Goal: Task Accomplishment & Management: Use online tool/utility

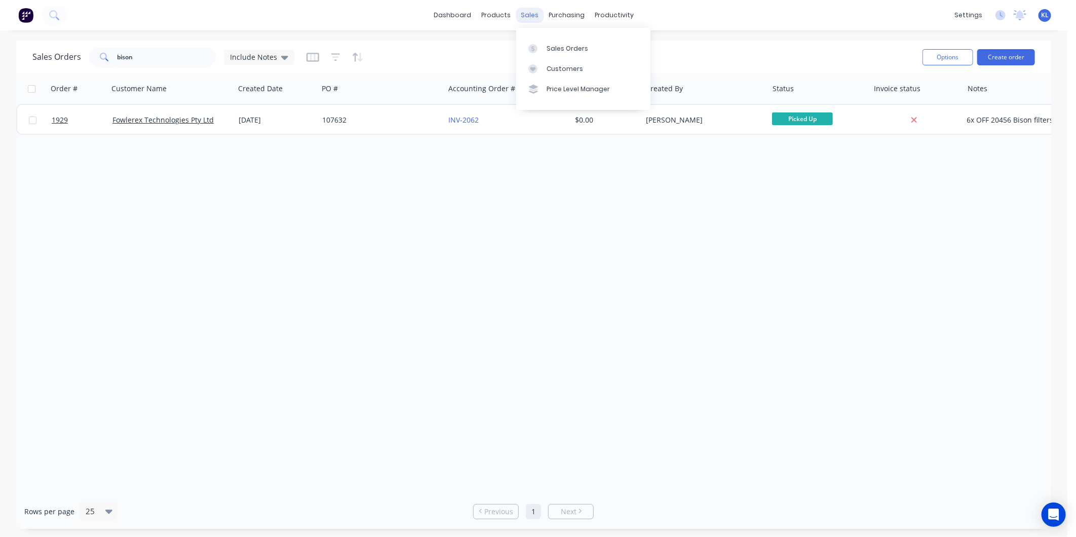
click at [527, 14] on div "sales" at bounding box center [530, 15] width 28 height 15
click at [546, 42] on link "Sales Orders" at bounding box center [583, 48] width 134 height 20
click at [606, 18] on div "productivity" at bounding box center [613, 15] width 49 height 15
click at [625, 53] on div "Workflow" at bounding box center [632, 48] width 30 height 9
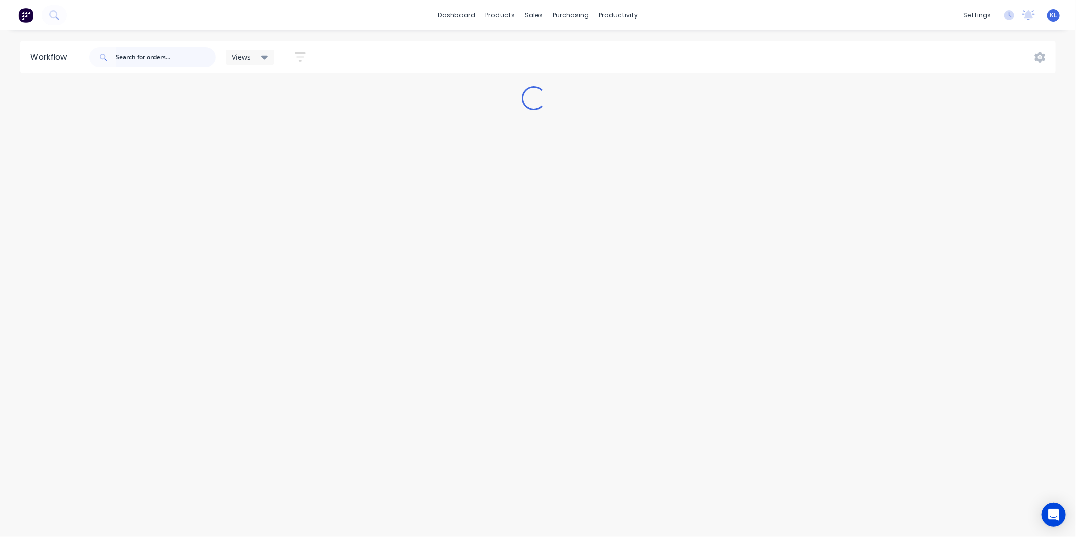
click at [144, 61] on input "text" at bounding box center [165, 57] width 100 height 20
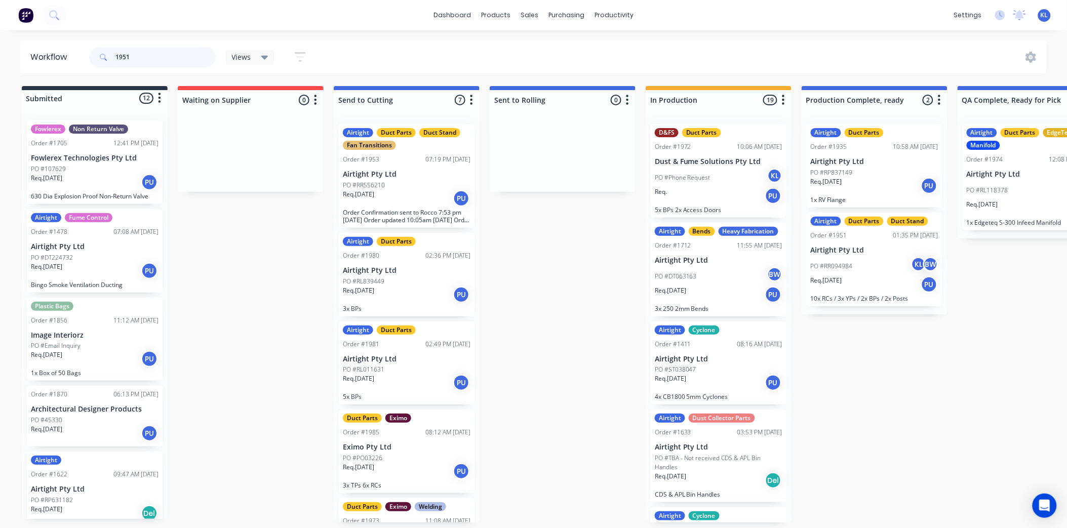
type input "1951"
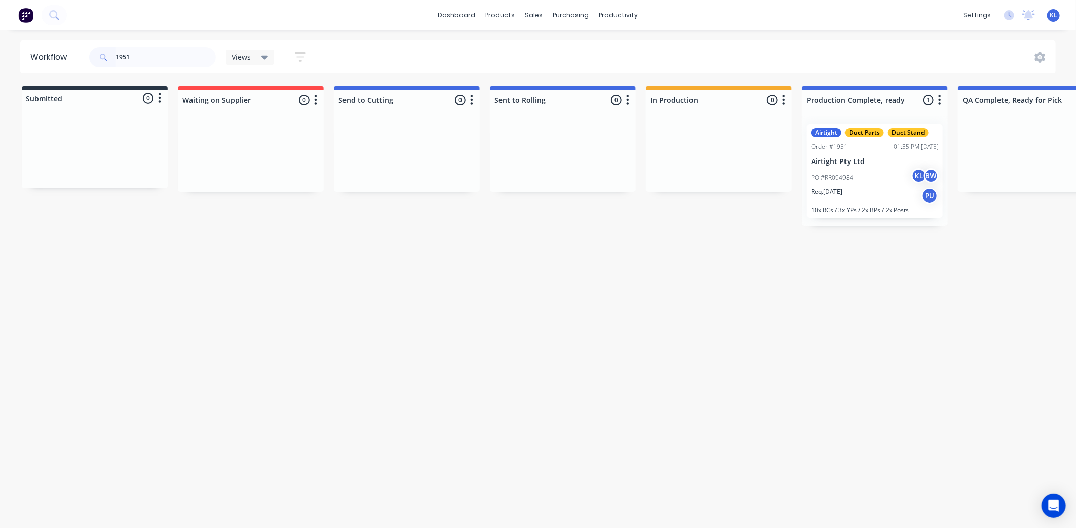
click at [844, 160] on p "Airtight Pty Ltd" at bounding box center [875, 161] width 128 height 9
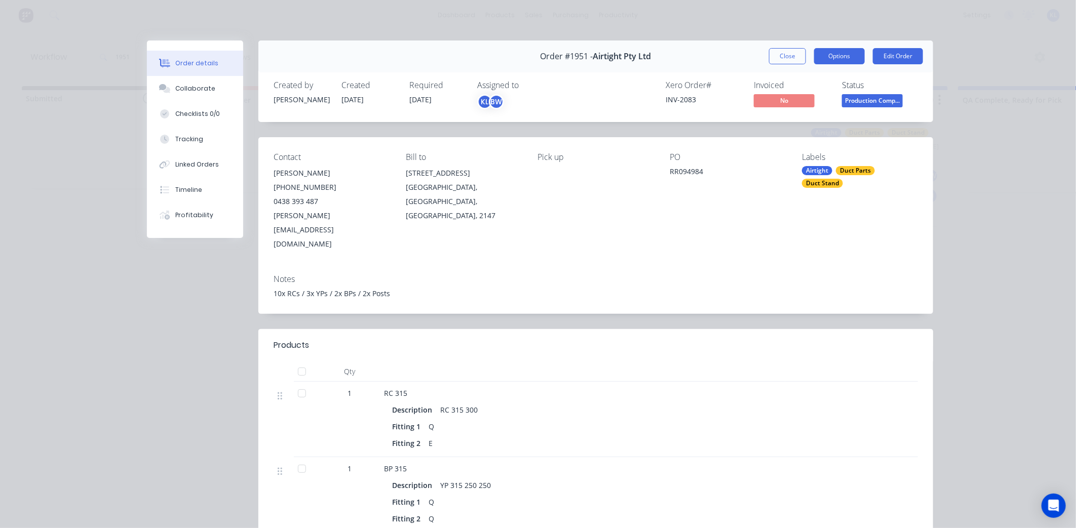
click at [833, 48] on div "Order #1951 - Airtight Pty Ltd Close Options Edit Order" at bounding box center [595, 57] width 675 height 32
click at [833, 49] on button "Options" at bounding box center [839, 56] width 51 height 16
click at [792, 123] on div "Delivery Docket" at bounding box center [811, 122] width 88 height 15
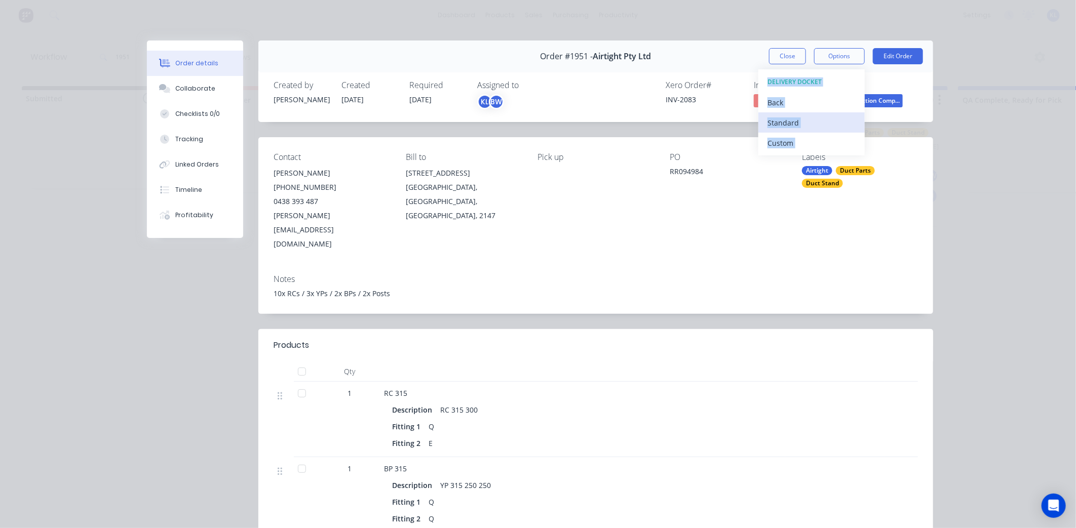
click at [795, 121] on div "Standard" at bounding box center [811, 122] width 88 height 15
click at [796, 56] on button "Close" at bounding box center [787, 56] width 37 height 16
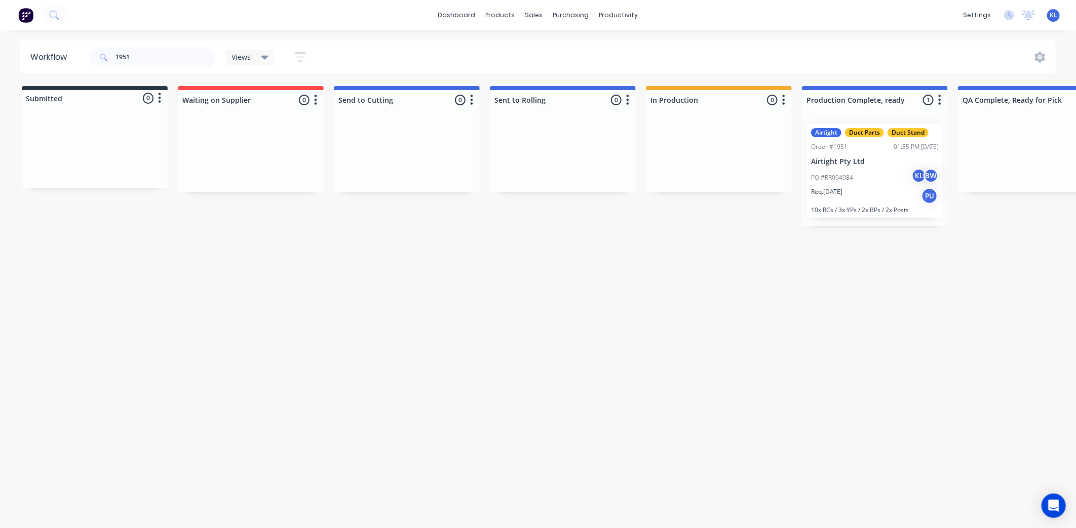
click at [890, 182] on div "PO #RR094984 KL BW" at bounding box center [875, 177] width 128 height 19
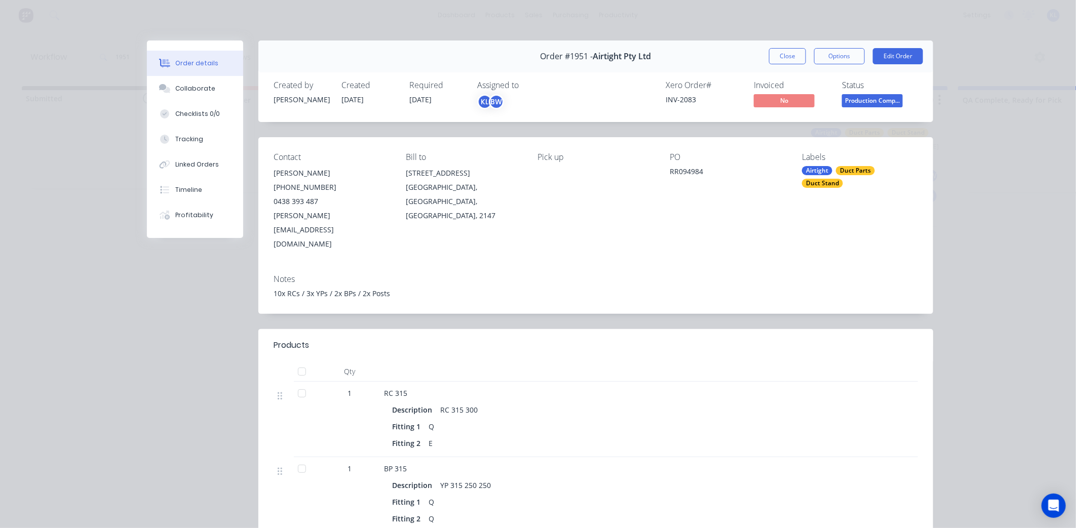
click at [863, 107] on button "Production Comp..." at bounding box center [872, 101] width 61 height 15
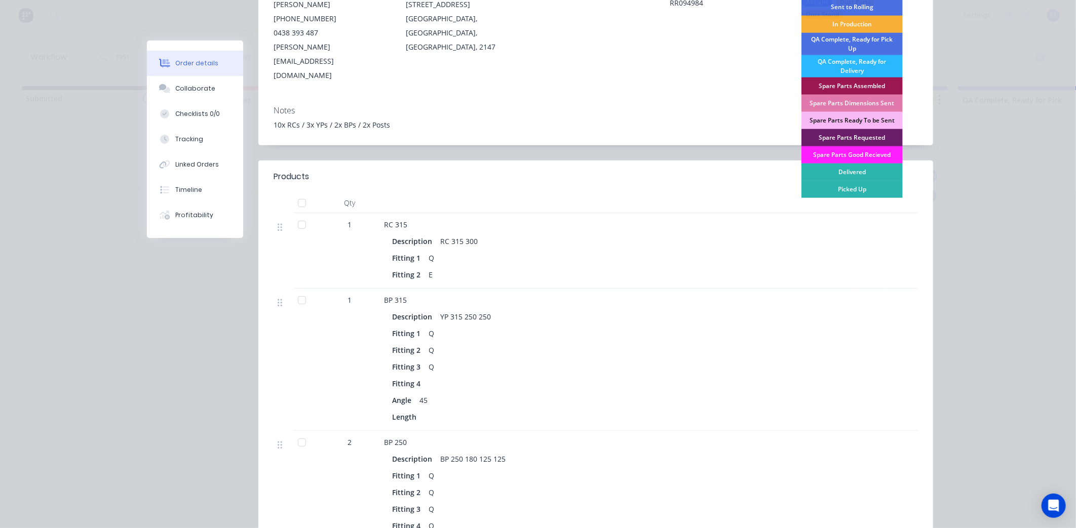
scroll to position [112, 0]
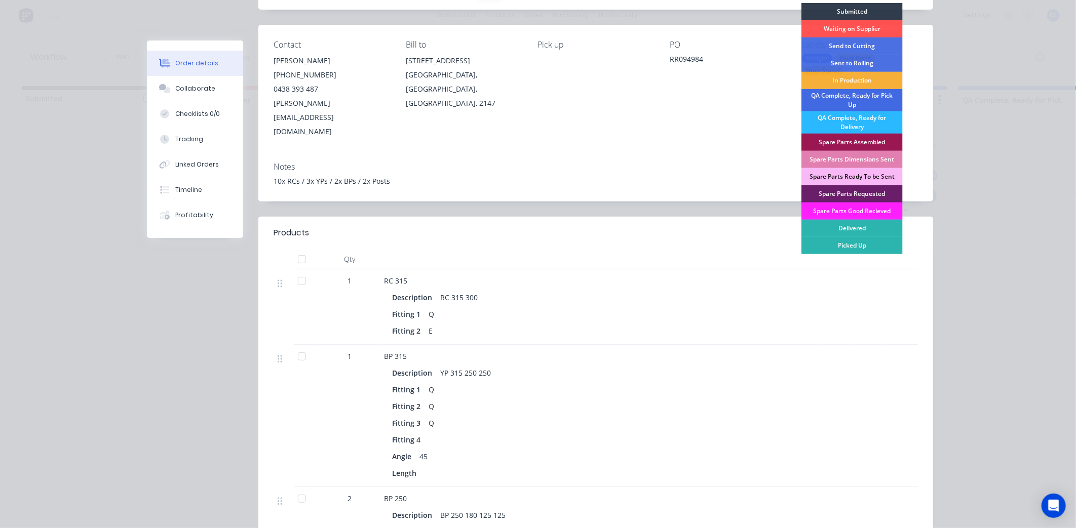
click at [862, 103] on div "QA Complete, Ready for Pick Up" at bounding box center [851, 100] width 101 height 22
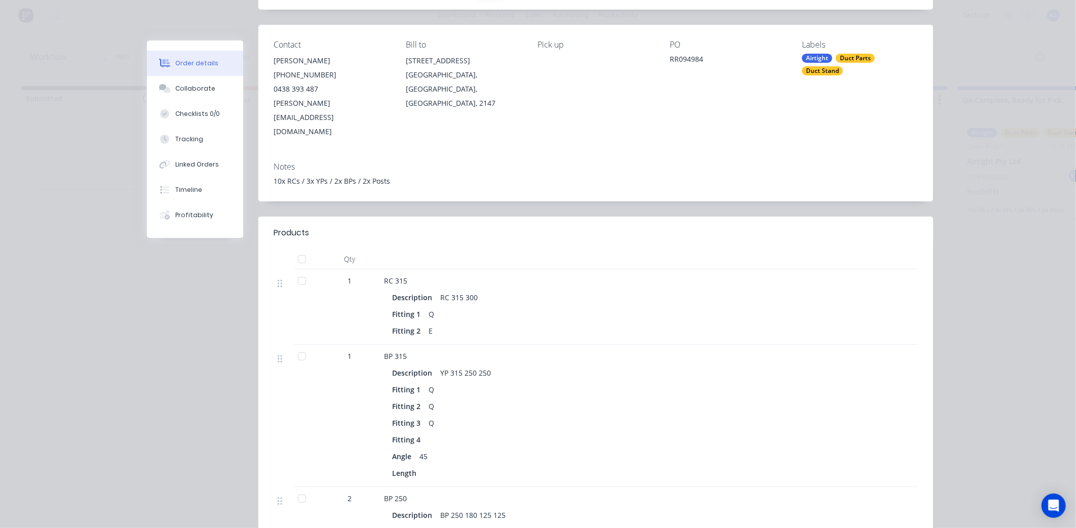
scroll to position [0, 0]
